Goal: Transaction & Acquisition: Purchase product/service

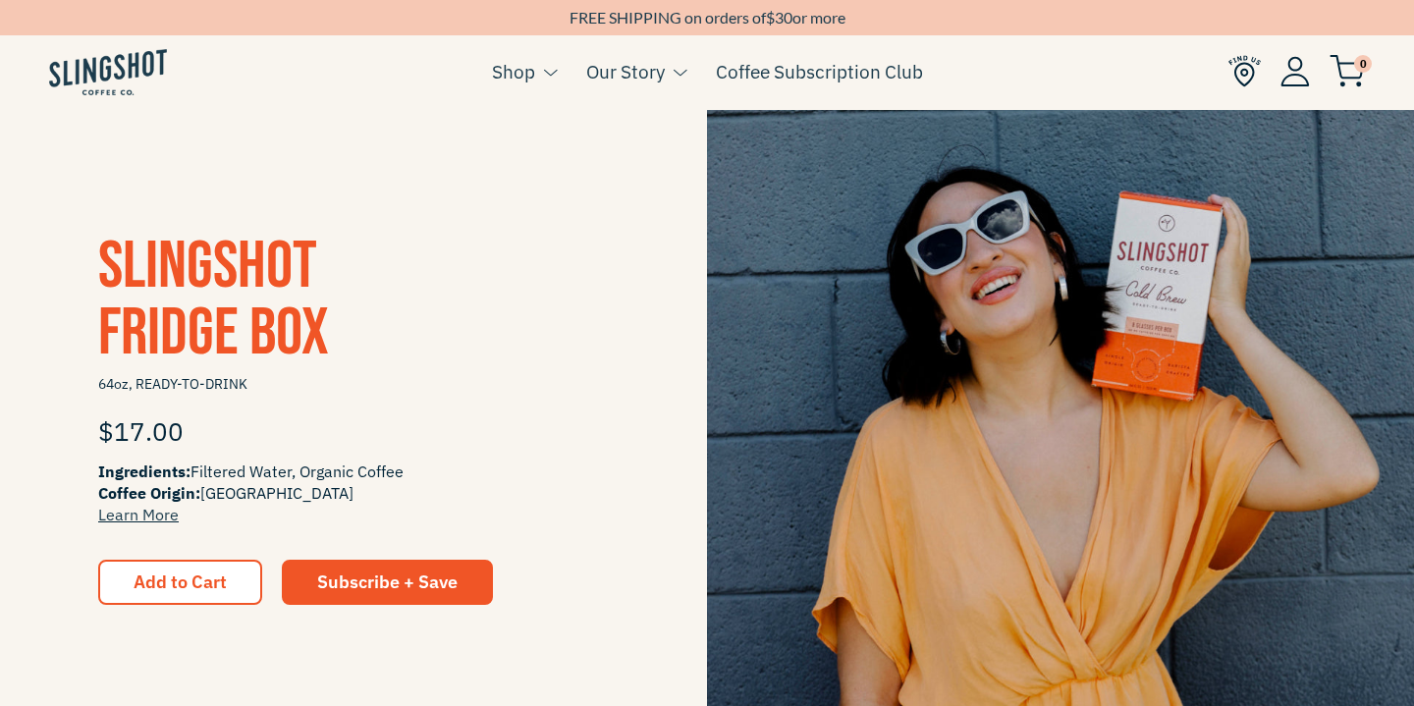
scroll to position [402, 0]
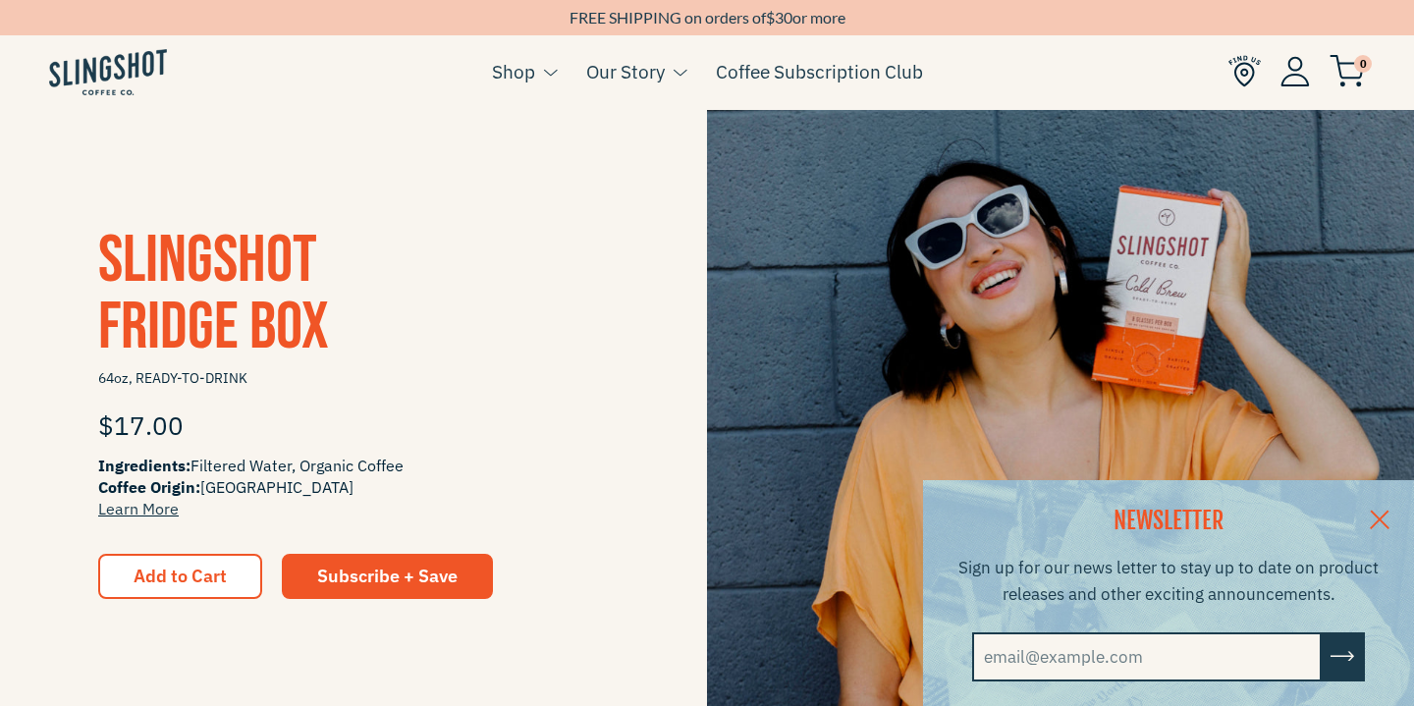
click at [224, 291] on span "Slingshot Fridge Box" at bounding box center [213, 294] width 231 height 146
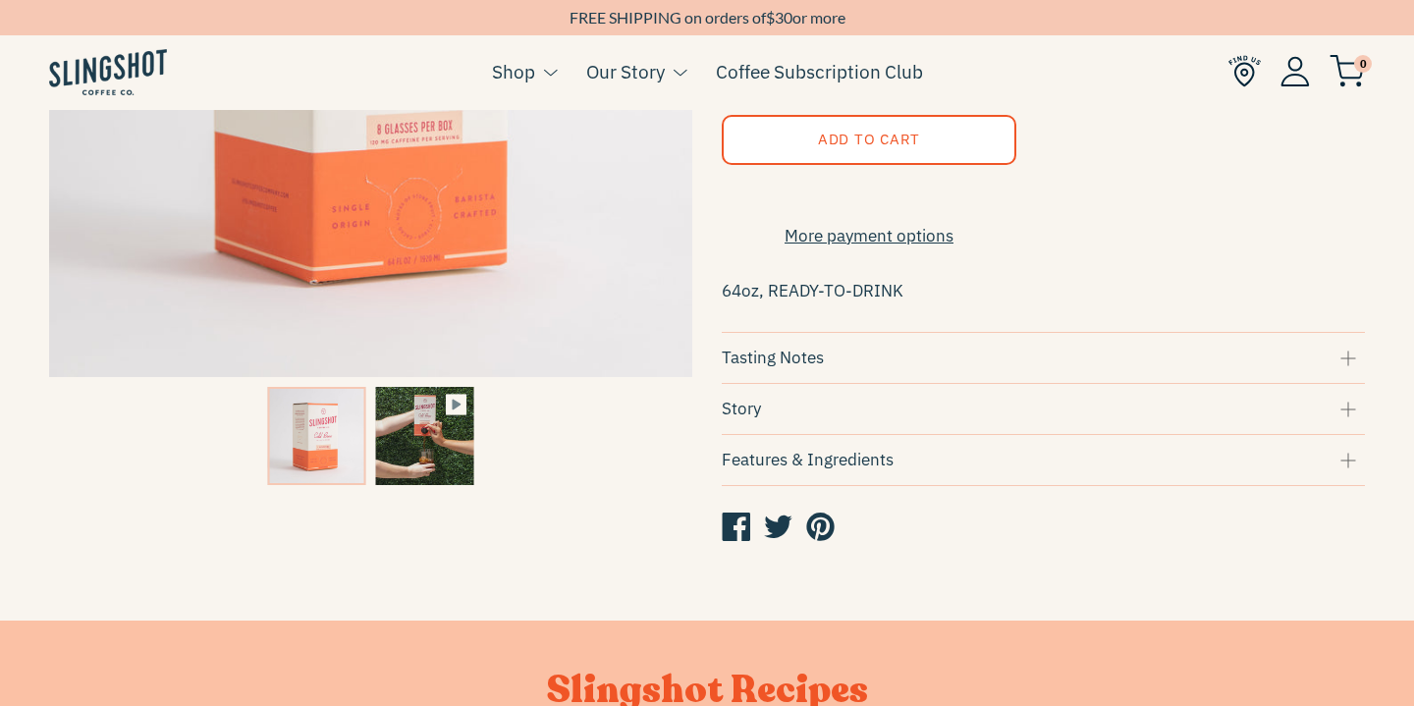
scroll to position [481, 0]
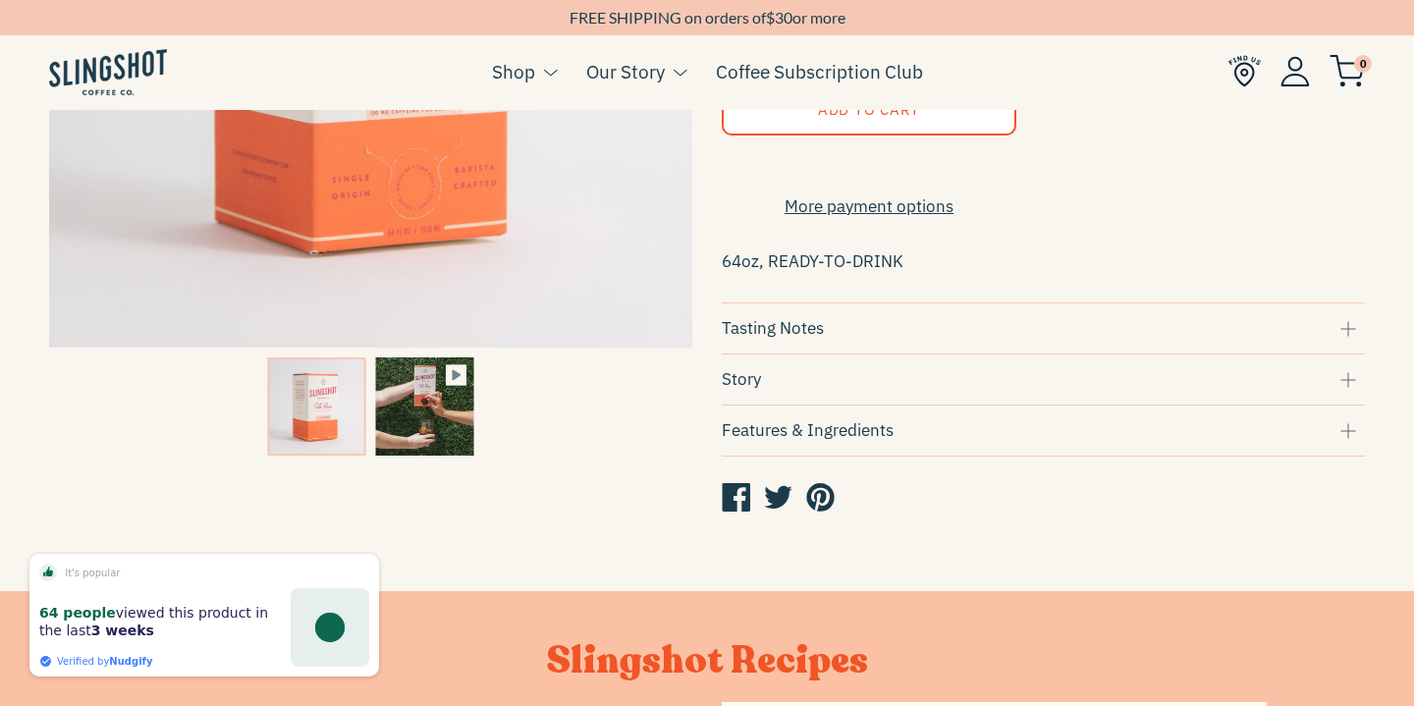
click at [805, 332] on div "Tasting Notes" at bounding box center [1043, 328] width 643 height 27
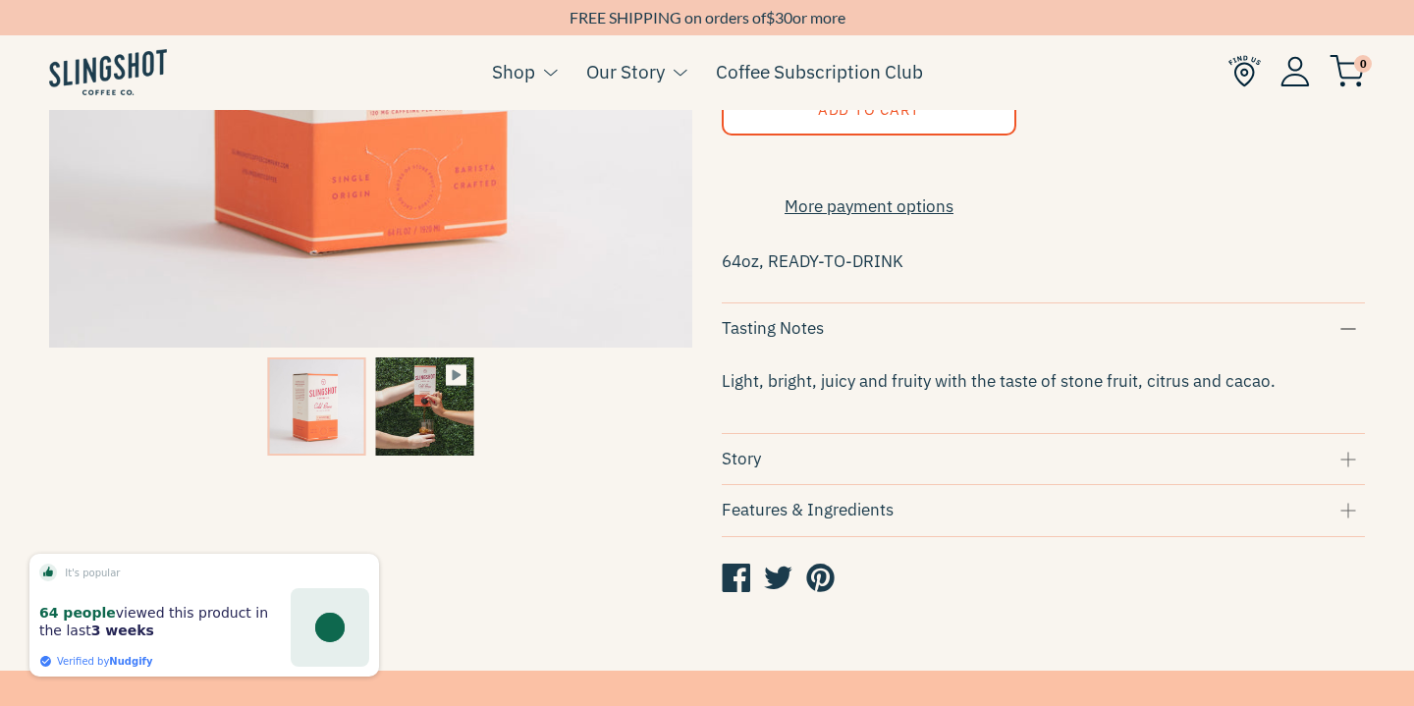
click at [759, 472] on div "Story" at bounding box center [1043, 459] width 643 height 27
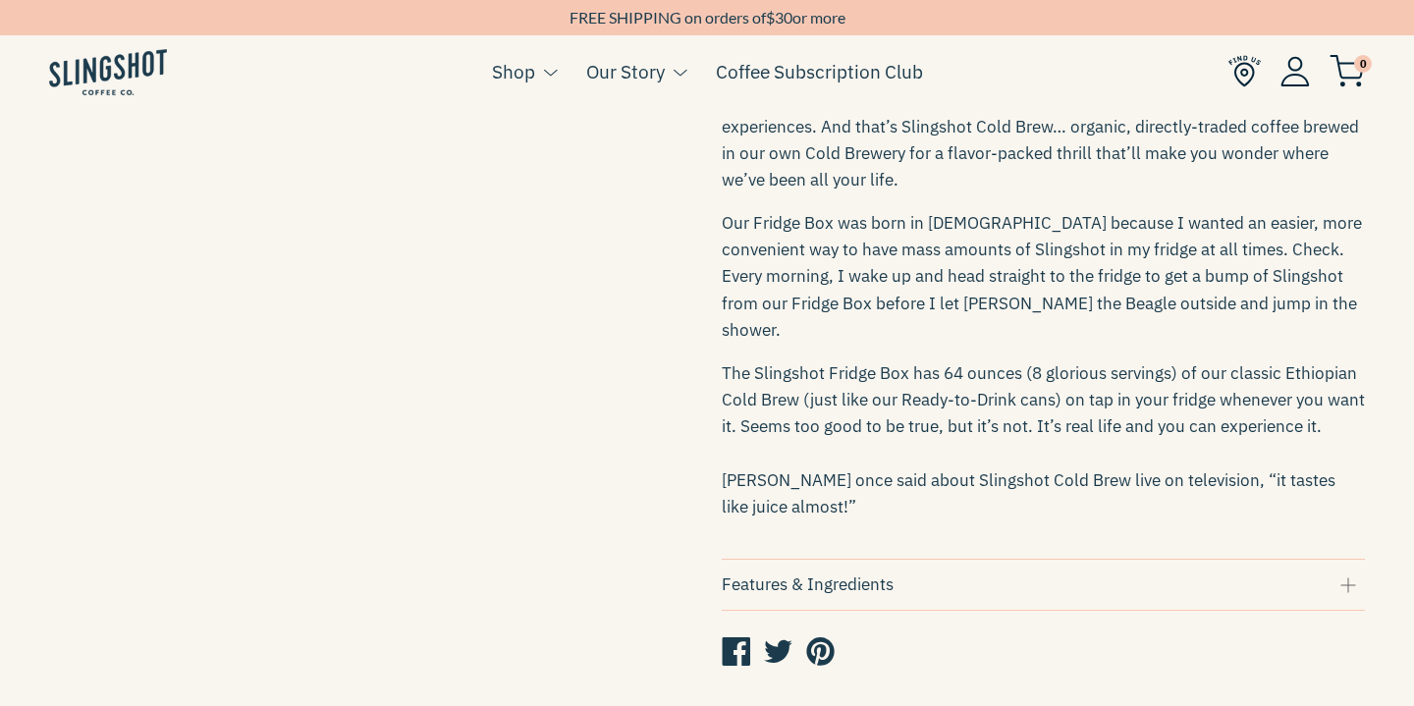
scroll to position [907, 0]
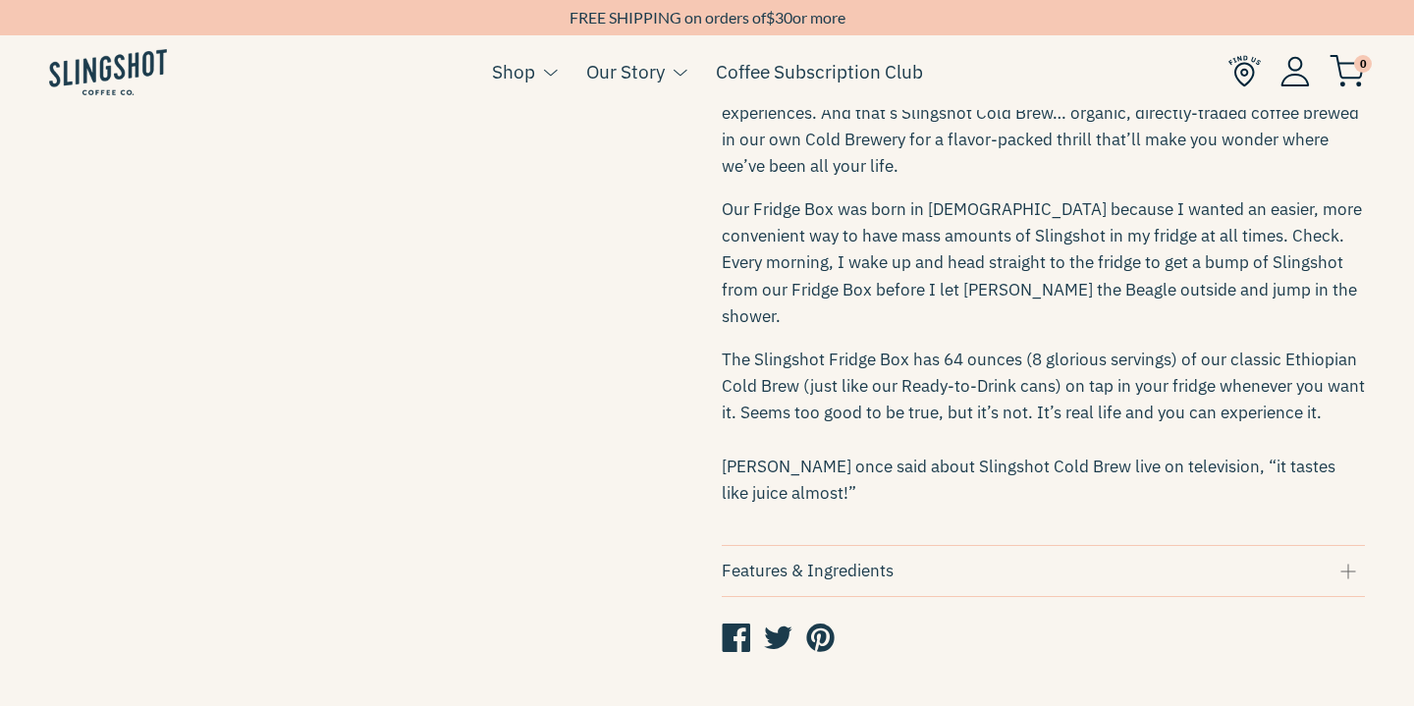
click at [773, 558] on div "Features & Ingredients" at bounding box center [1043, 571] width 643 height 27
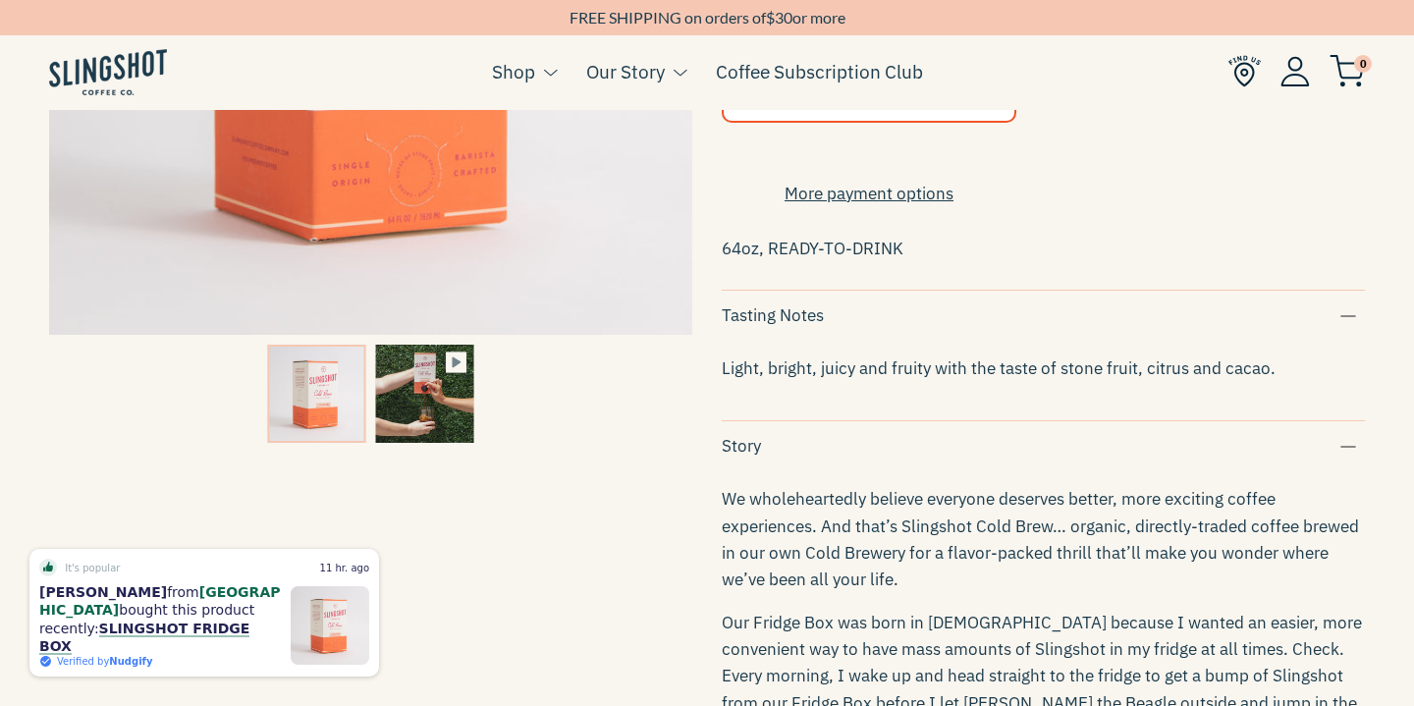
scroll to position [463, 0]
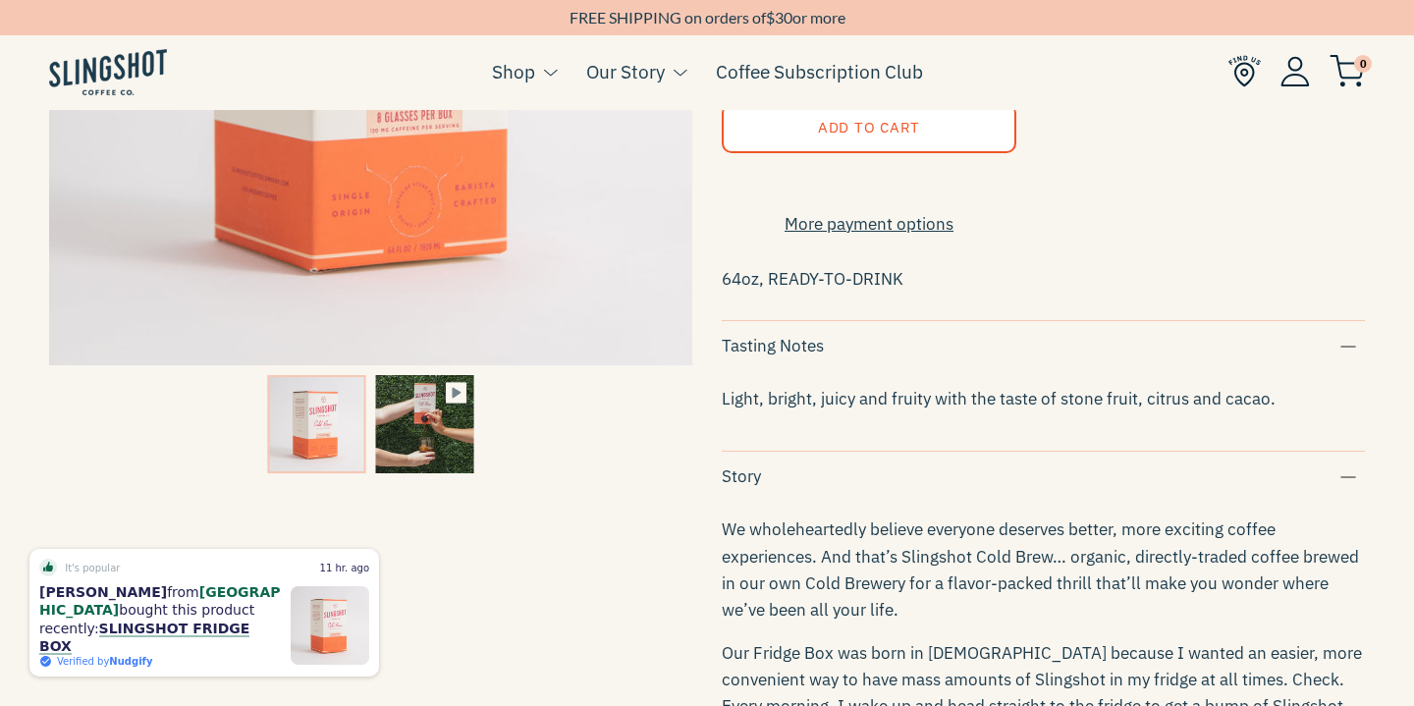
click at [435, 431] on img at bounding box center [424, 424] width 98 height 98
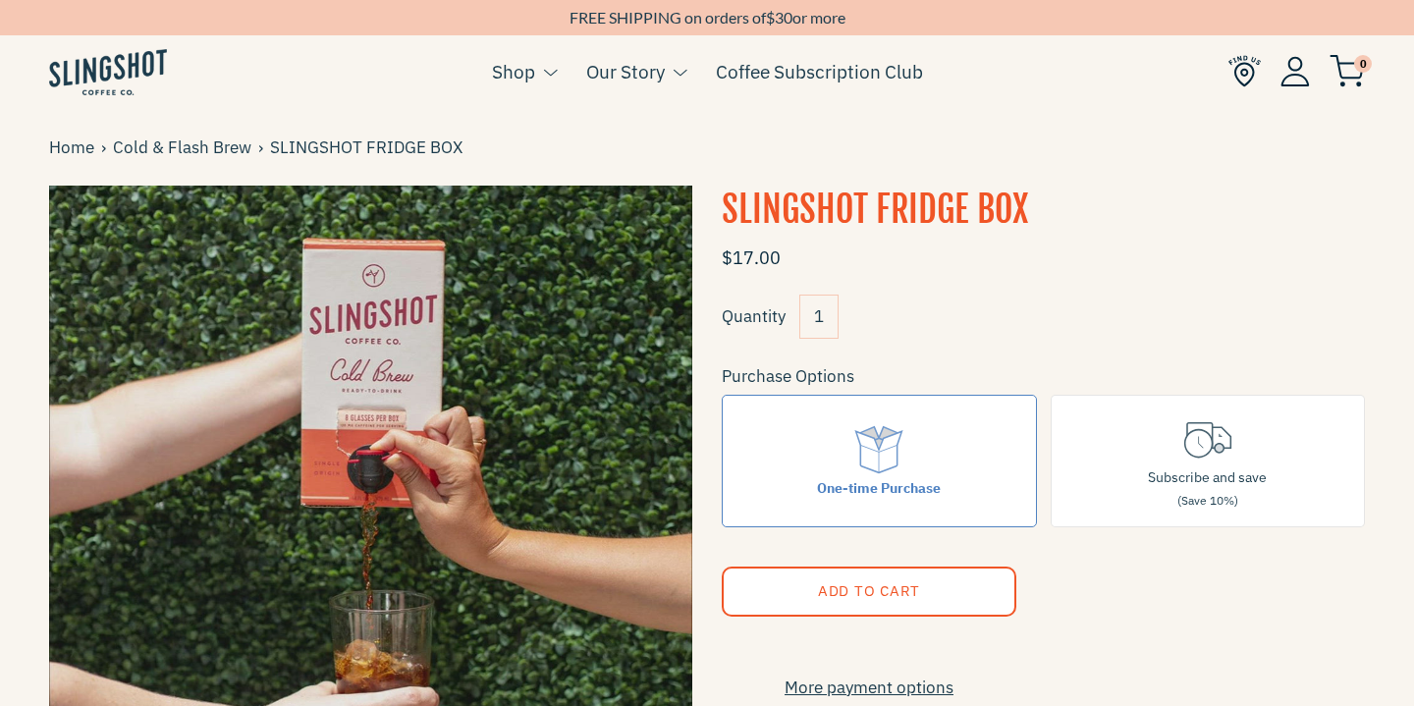
scroll to position [0, 0]
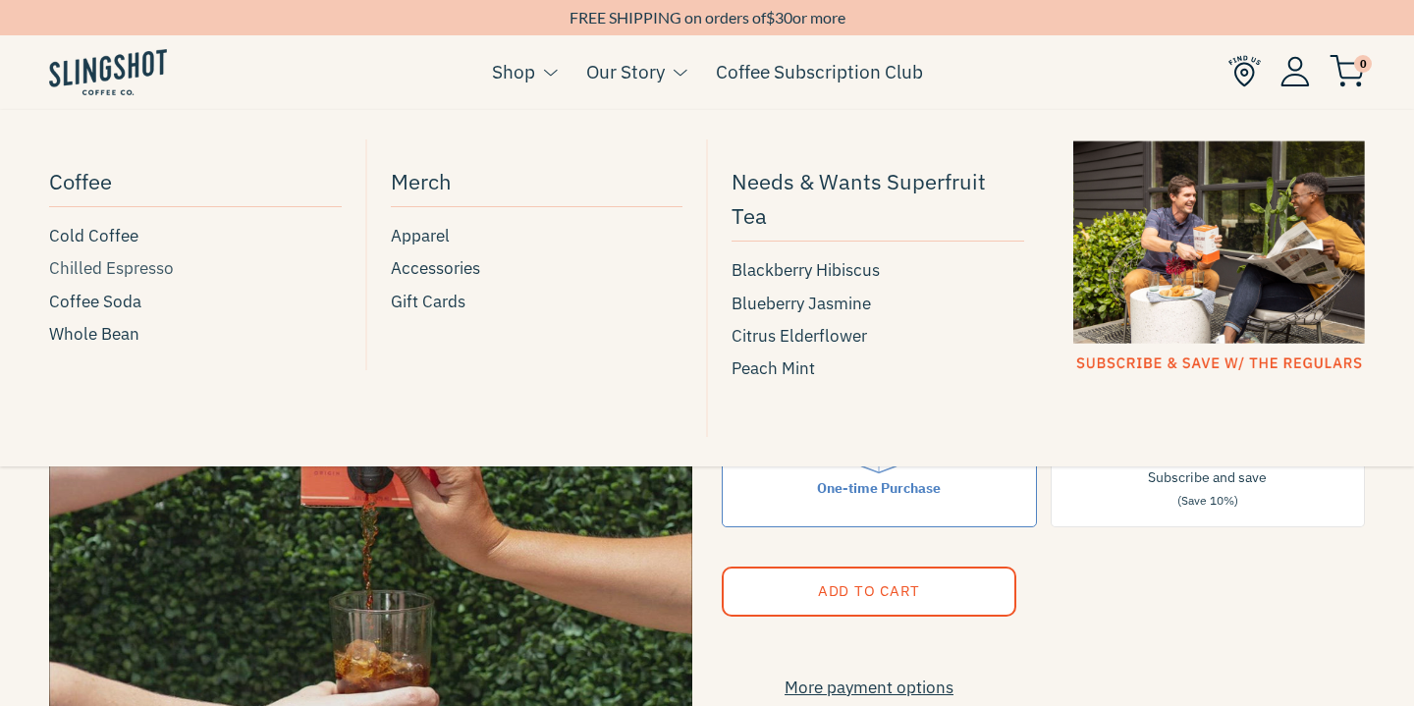
click at [130, 264] on span "Chilled Espresso" at bounding box center [111, 268] width 125 height 27
type input "80.51"
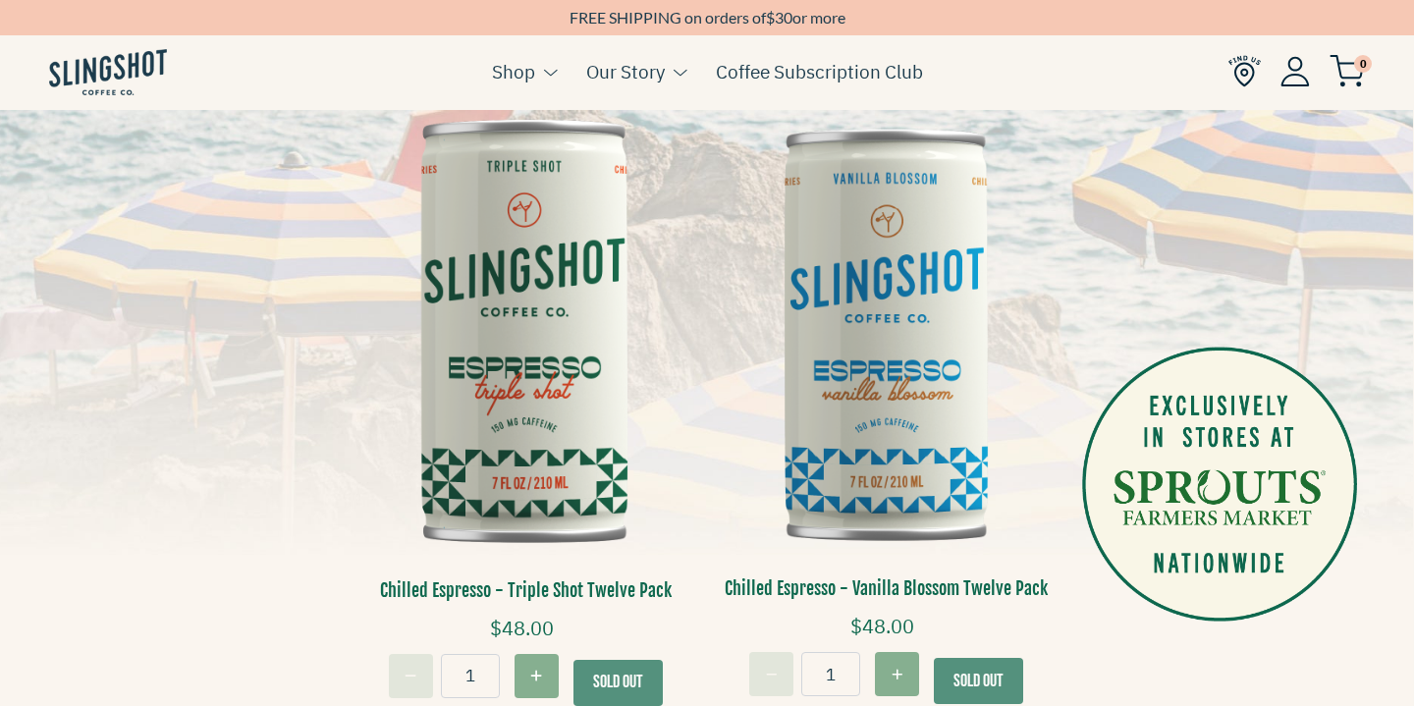
scroll to position [405, 1]
